Goal: Information Seeking & Learning: Learn about a topic

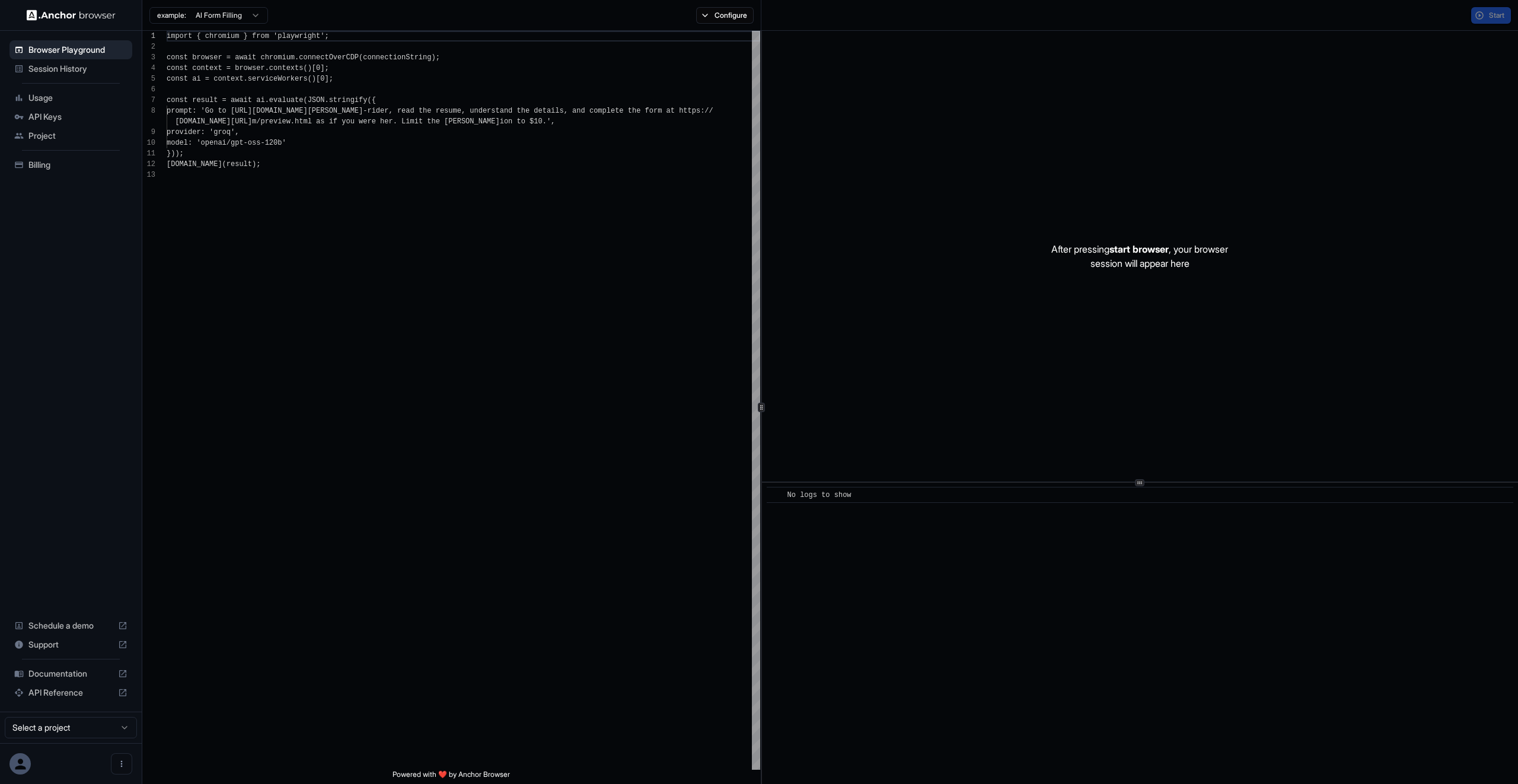
scroll to position [86, 0]
click at [50, 675] on span "Documentation" at bounding box center [70, 672] width 85 height 12
